Goal: Complete application form

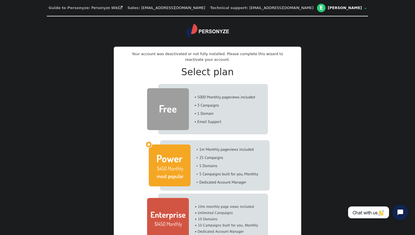
click at [210, 106] on img at bounding box center [207, 109] width 121 height 50
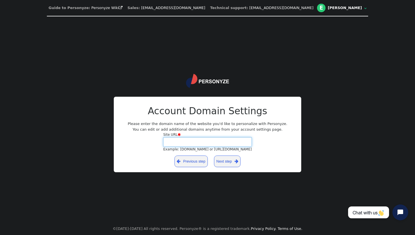
click at [195, 144] on input "Site URL  Example: [DOMAIN_NAME] or [URL][DOMAIN_NAME]" at bounding box center [207, 142] width 89 height 10
type input "[DOMAIN_NAME]"
click at [231, 161] on link "Next step " at bounding box center [227, 161] width 27 height 12
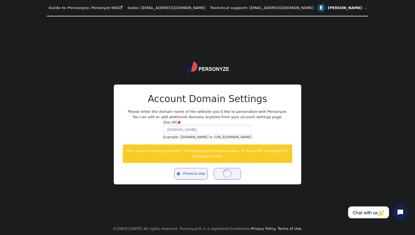
click at [328, 9] on div "[PERSON_NAME]" at bounding box center [345, 8] width 35 height 5
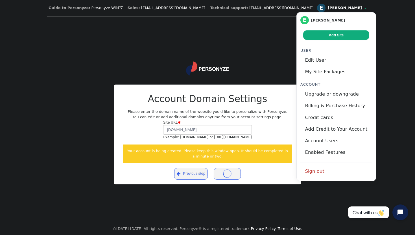
click at [328, 9] on div "[PERSON_NAME]" at bounding box center [345, 8] width 35 height 5
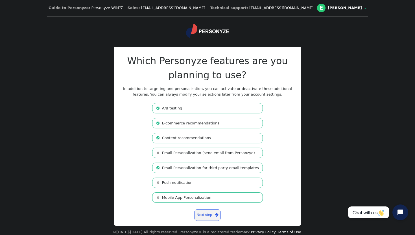
click at [179, 109] on li " A/B testing" at bounding box center [207, 108] width 111 height 10
click at [179, 109] on li " A/B testing" at bounding box center [207, 108] width 111 height 10
click at [177, 180] on li " Push notification" at bounding box center [207, 182] width 111 height 10
click at [176, 198] on li " Mobile App Personalization" at bounding box center [207, 197] width 111 height 10
click at [181, 186] on li " Push notification" at bounding box center [207, 182] width 111 height 10
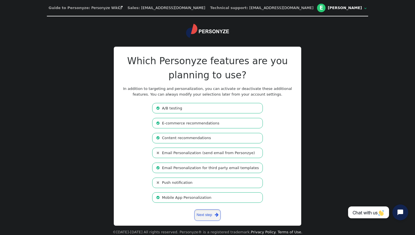
click at [215, 217] on span "" at bounding box center [217, 214] width 4 height 6
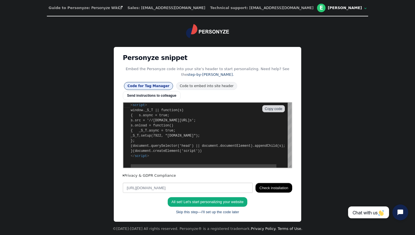
scroll to position [51, 0]
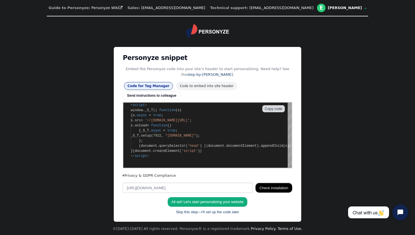
click at [332, 38] on div "Guide to Personyze: Personyze Wiki  Sales: [EMAIL_ADDRESS][DOMAIN_NAME] Techni…" at bounding box center [207, 117] width 415 height 235
